Goal: Information Seeking & Learning: Learn about a topic

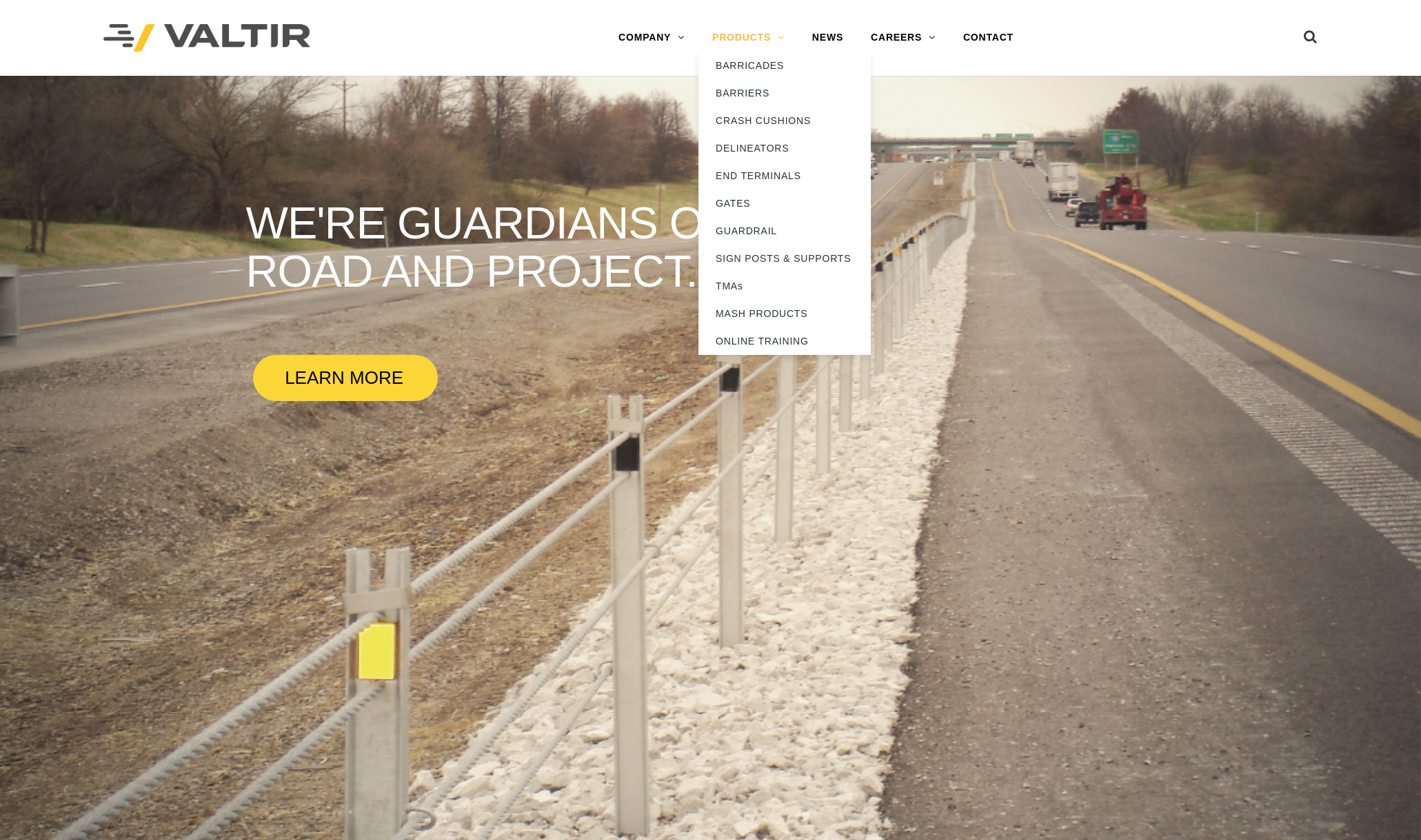
click at [745, 39] on link "PRODUCTS" at bounding box center [748, 37] width 100 height 28
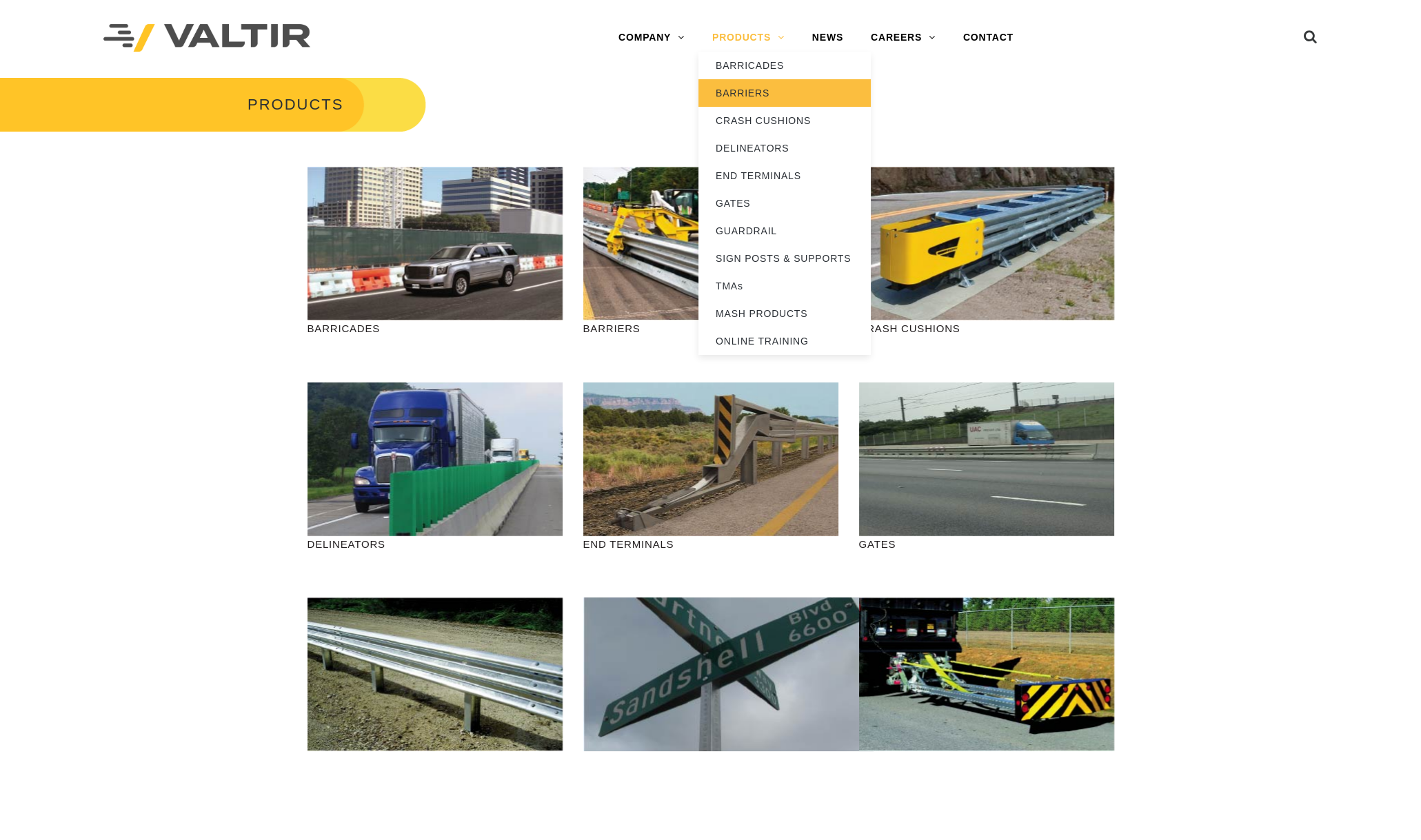
click at [758, 92] on link "BARRIERS" at bounding box center [784, 92] width 172 height 28
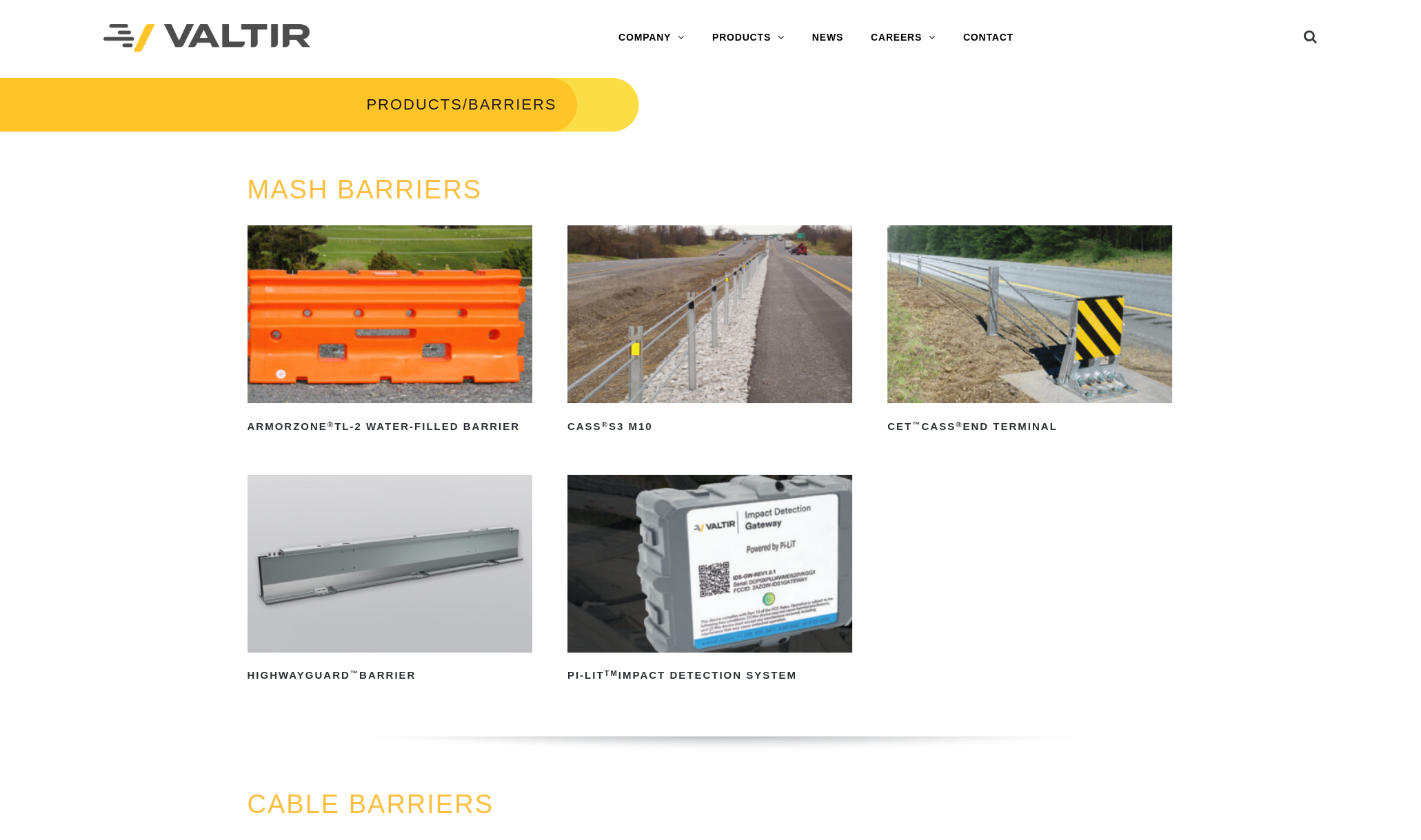
click at [703, 350] on img at bounding box center [710, 314] width 285 height 178
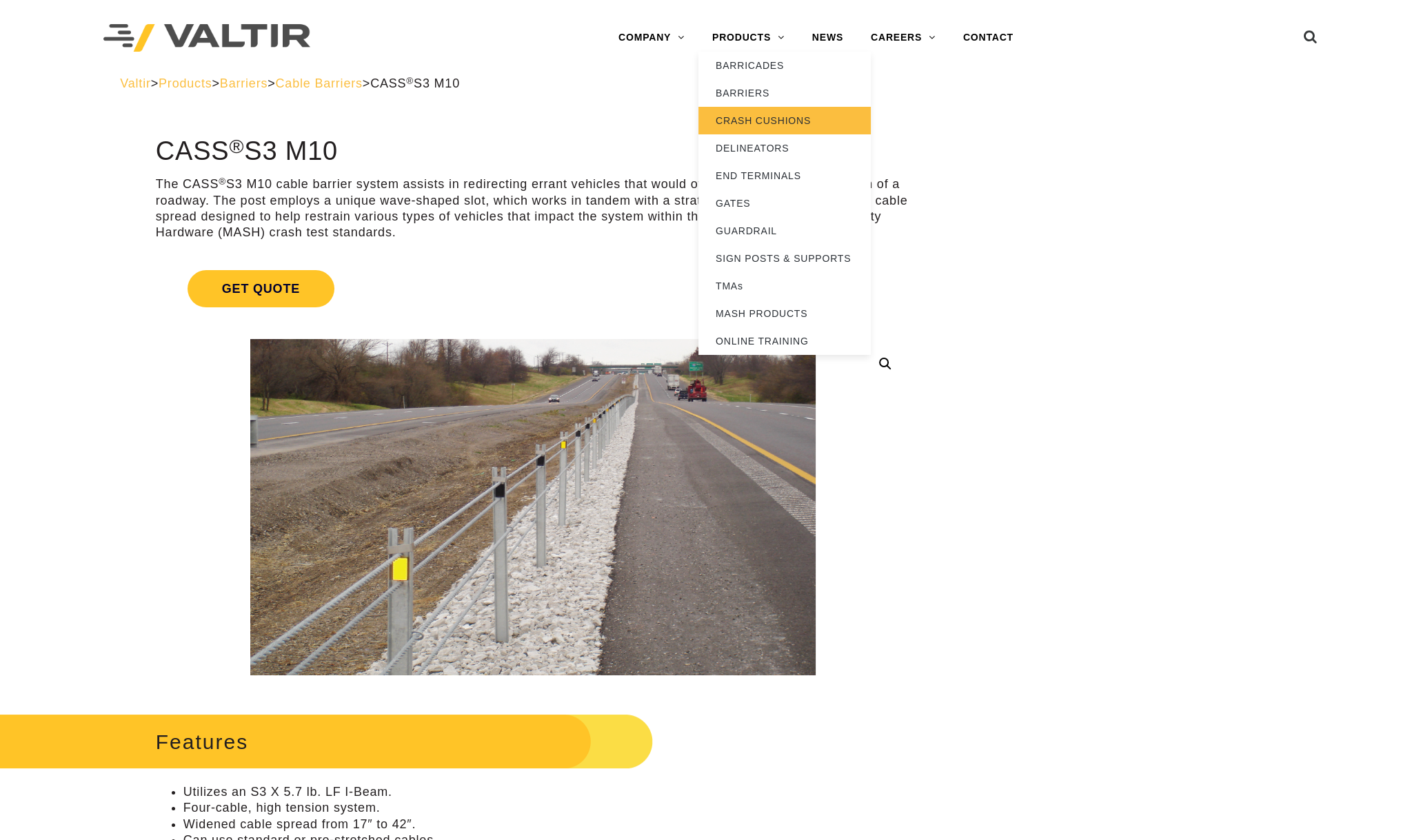
click at [741, 117] on link "CRASH CUSHIONS" at bounding box center [784, 120] width 172 height 28
